Goal: Task Accomplishment & Management: Use online tool/utility

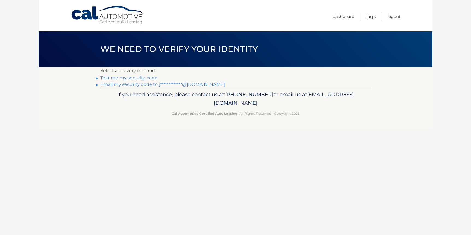
click at [188, 84] on link "**********" at bounding box center [162, 84] width 125 height 5
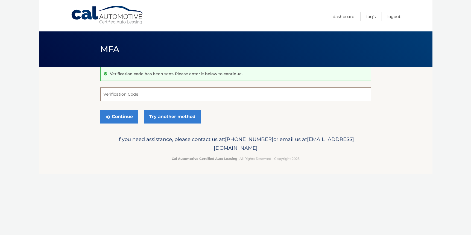
click at [152, 99] on input "Verification Code" at bounding box center [235, 94] width 270 height 14
type input "257591"
click at [130, 119] on button "Continue" at bounding box center [119, 117] width 38 height 14
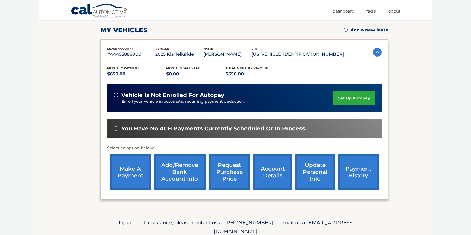
scroll to position [74, 0]
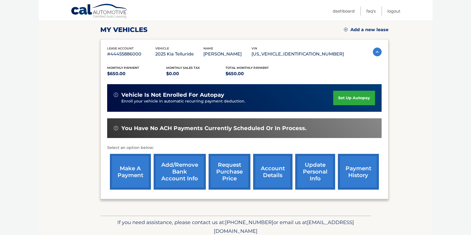
click at [126, 169] on link "make a payment" at bounding box center [130, 172] width 41 height 36
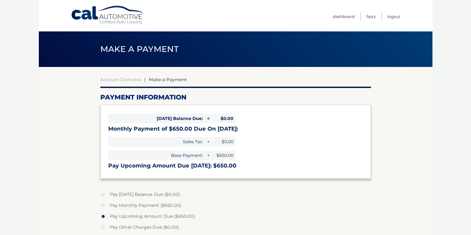
select select "NDY4NzgyYTItOWM4Yi00ODEwLTkxNTgtMzJhYWIwMmY5MGRh"
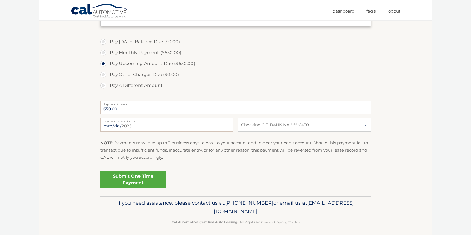
scroll to position [153, 0]
click at [137, 181] on link "Submit One Time Payment" at bounding box center [133, 178] width 66 height 17
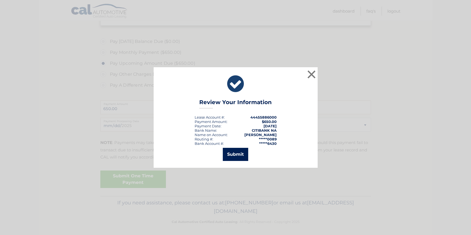
click at [242, 152] on button "Submit" at bounding box center [235, 154] width 25 height 13
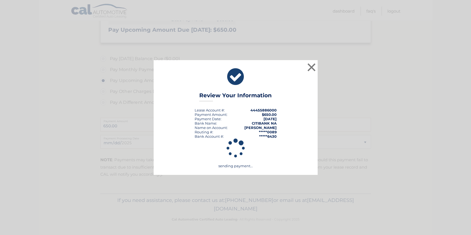
scroll to position [134, 0]
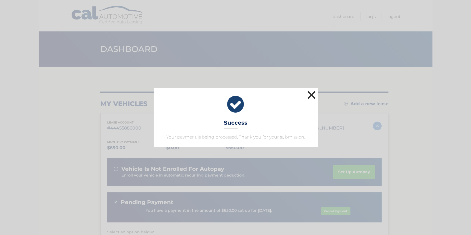
click at [312, 93] on button "×" at bounding box center [311, 94] width 11 height 11
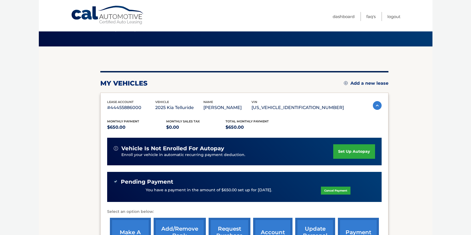
scroll to position [21, 0]
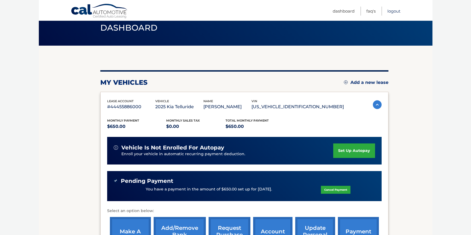
click at [398, 12] on link "Logout" at bounding box center [393, 11] width 13 height 9
